Goal: Navigation & Orientation: Find specific page/section

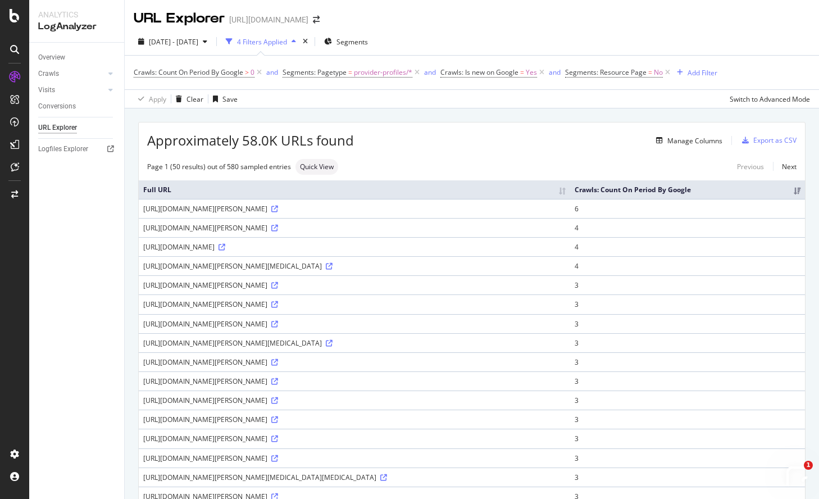
scroll to position [235, 0]
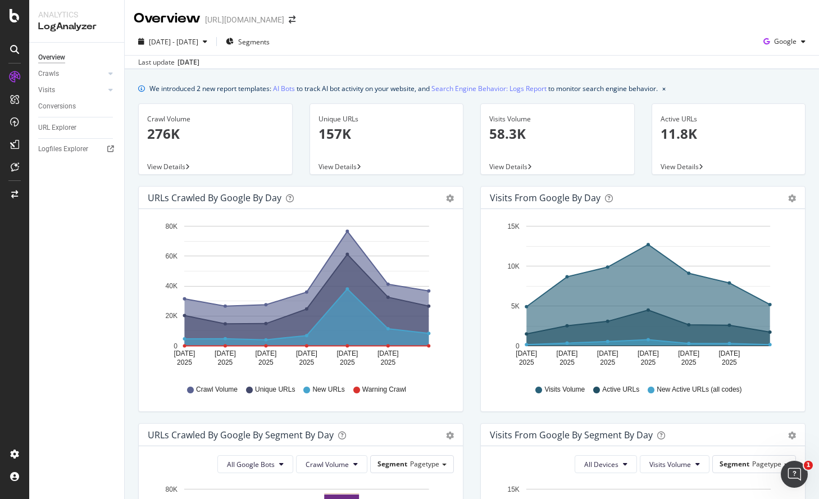
scroll to position [76, 0]
